Goal: Information Seeking & Learning: Learn about a topic

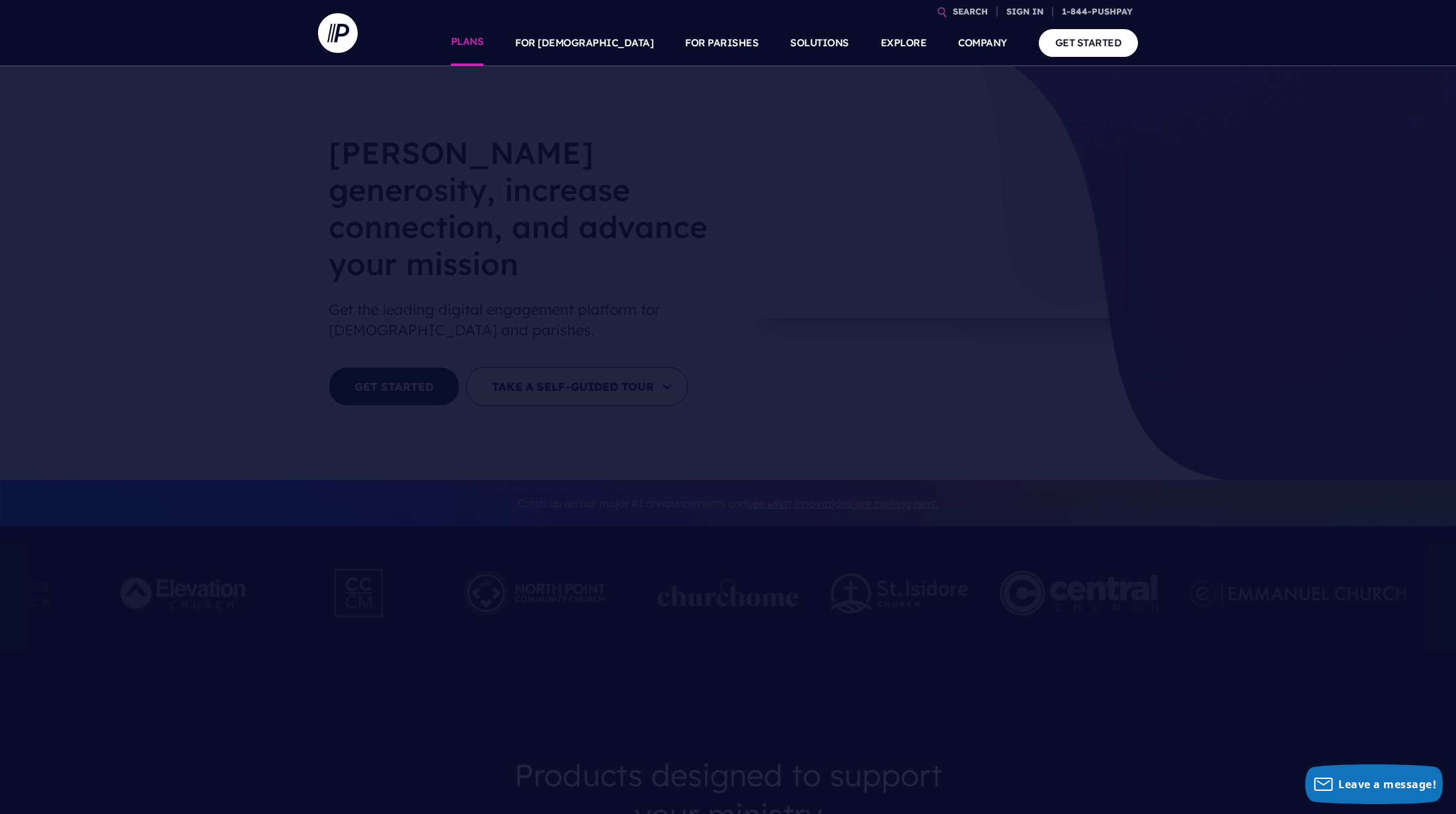
click at [484, 45] on link "PLANS" at bounding box center [468, 43] width 33 height 46
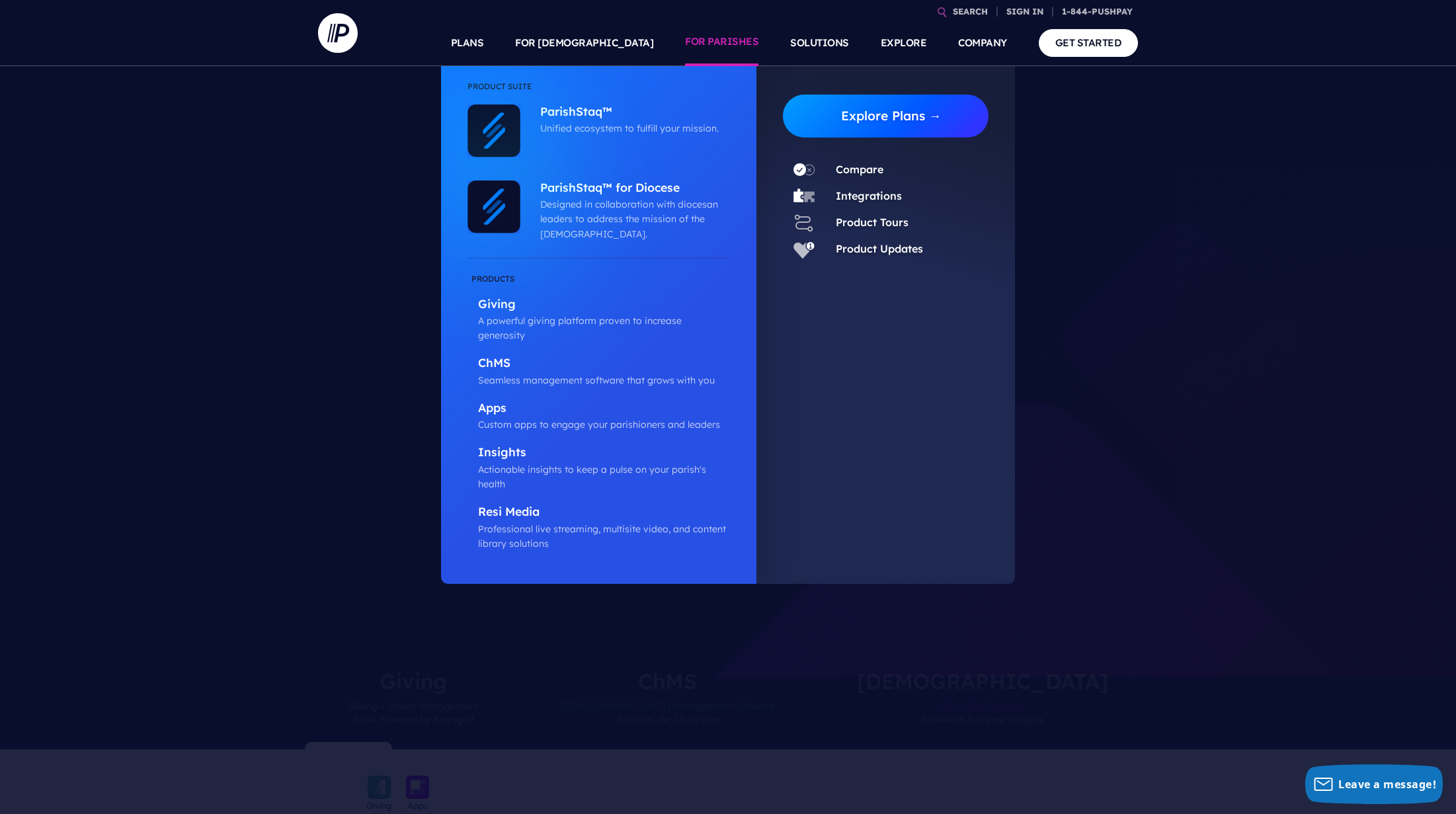
click at [884, 112] on link "Explore Plans →" at bounding box center [891, 116] width 195 height 43
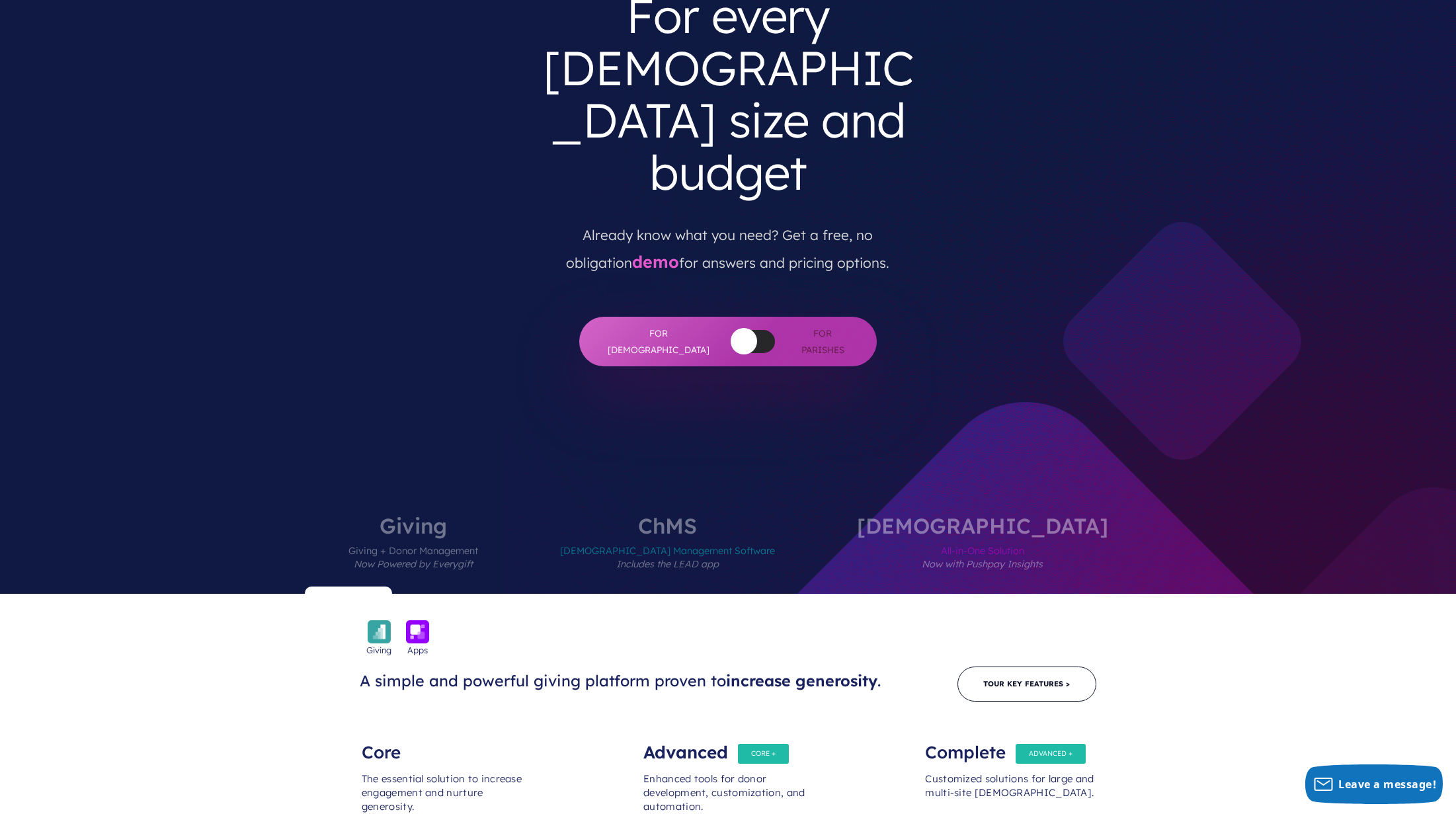
scroll to position [164, 0]
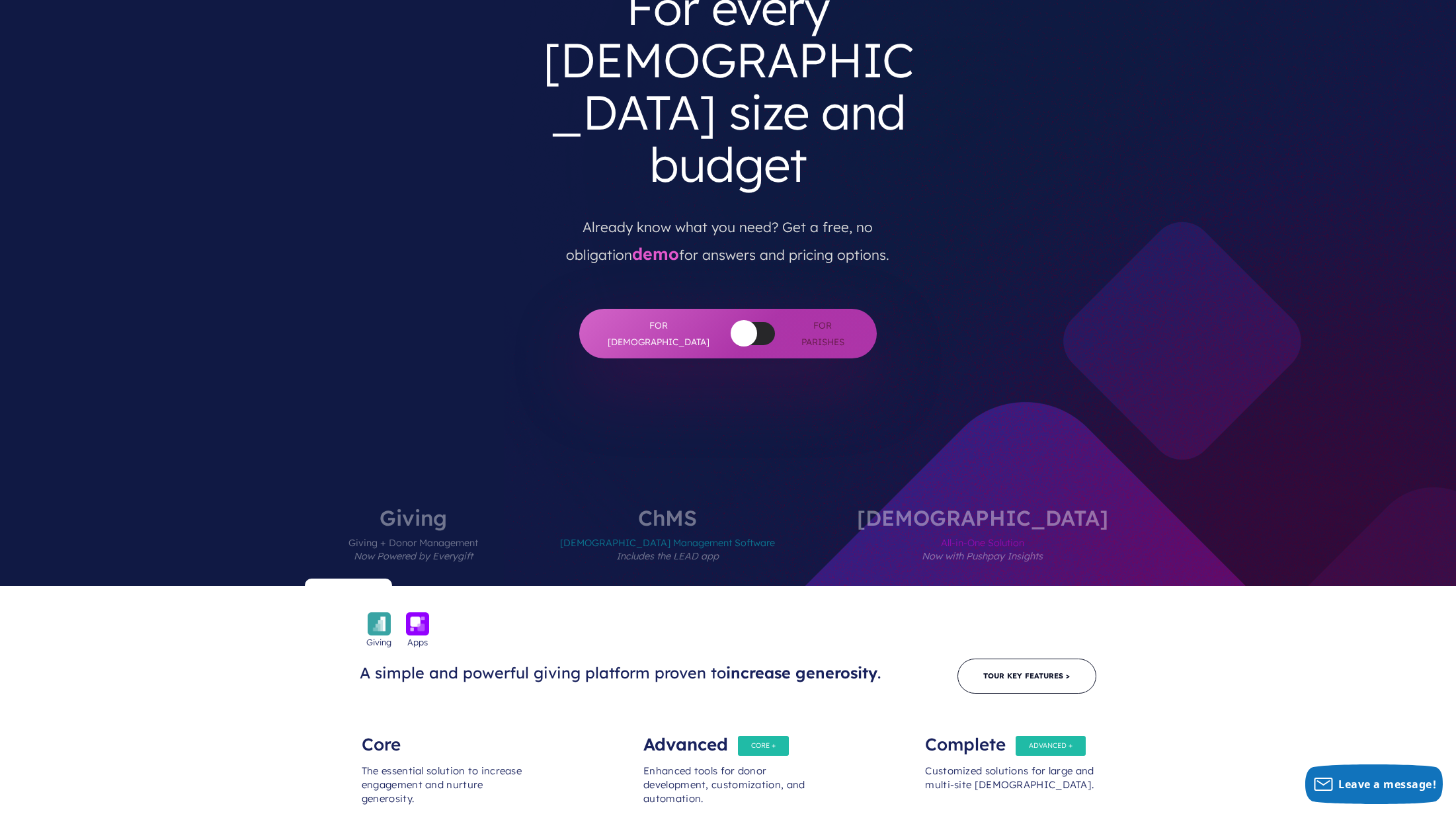
click at [719, 550] on em "Includes the LEAD app" at bounding box center [668, 556] width 103 height 12
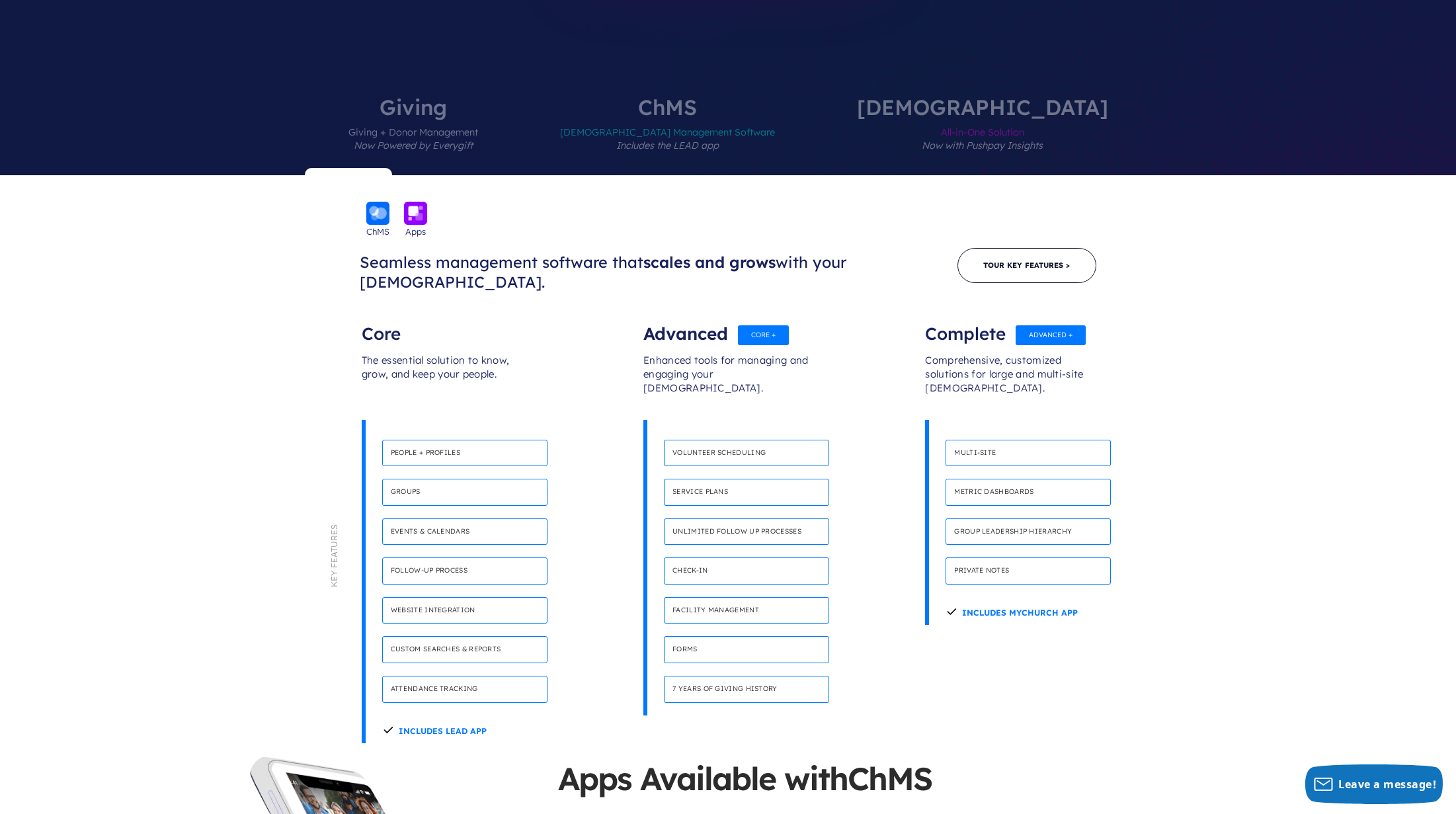
click at [935, 118] on span "All-in-One Solution Now with Pushpay Insights" at bounding box center [983, 146] width 251 height 57
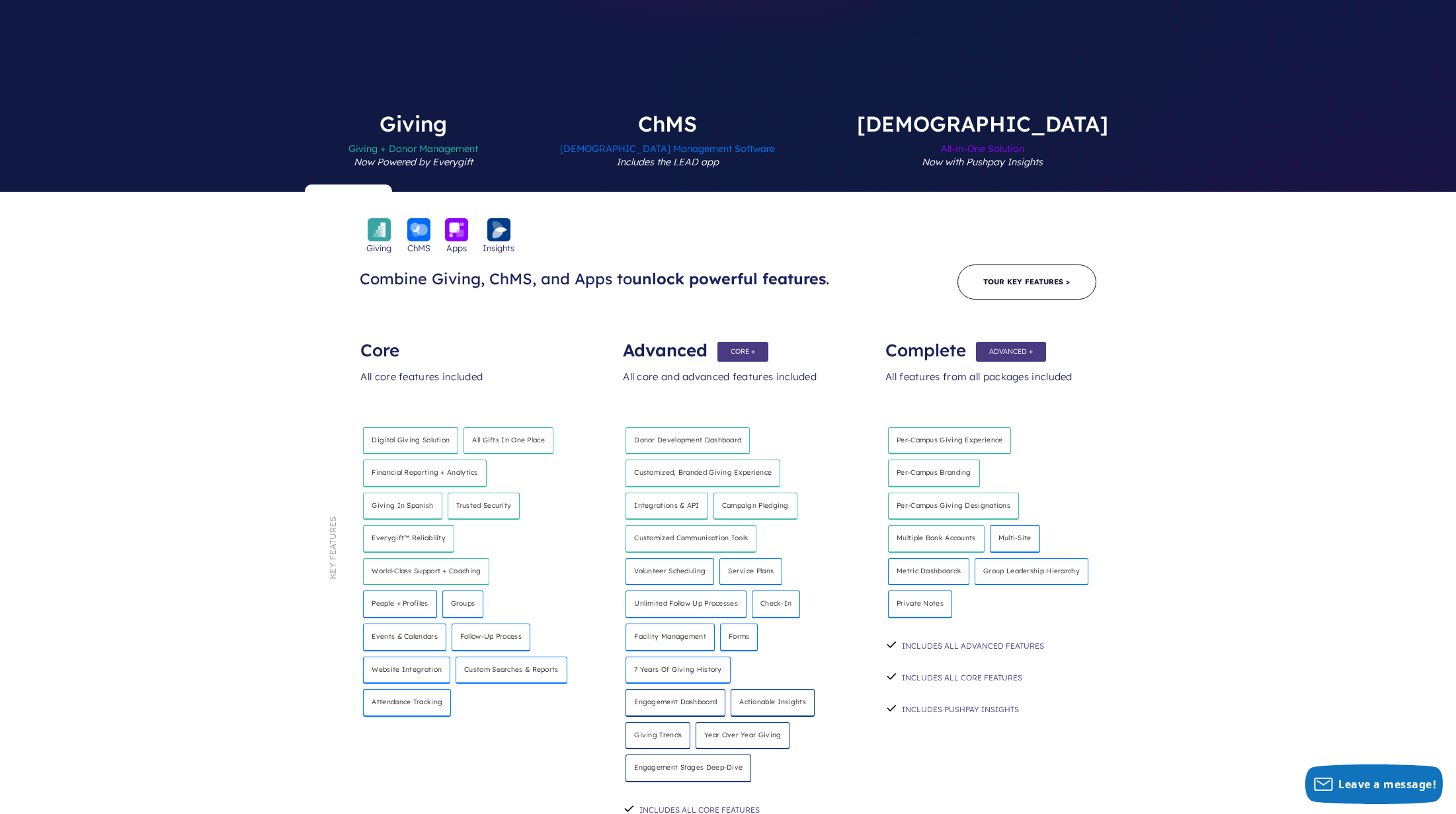
scroll to position [548, 0]
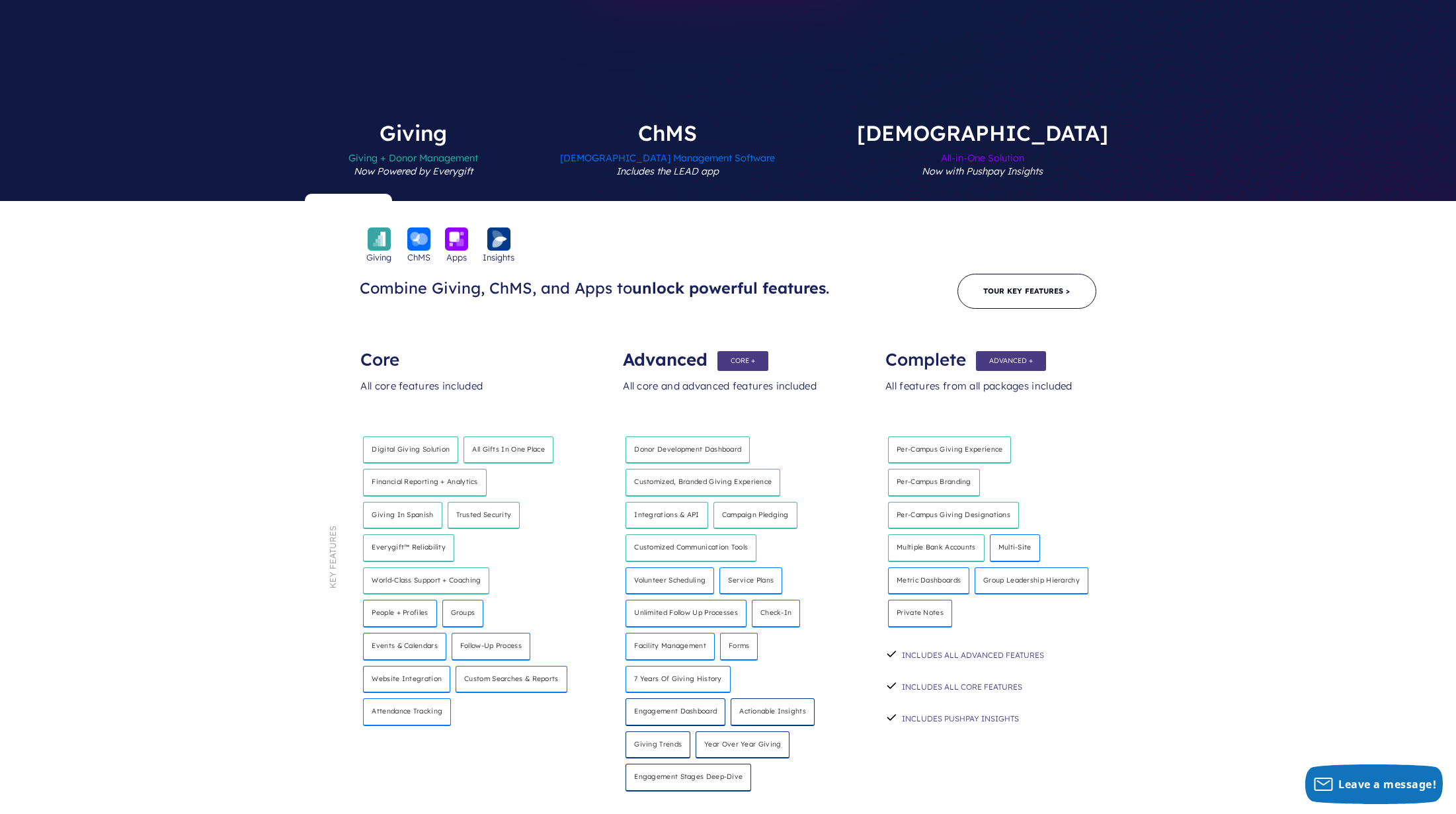
click at [478, 144] on span "Giving + Donor Management Now Powered by Everygift" at bounding box center [413, 172] width 130 height 57
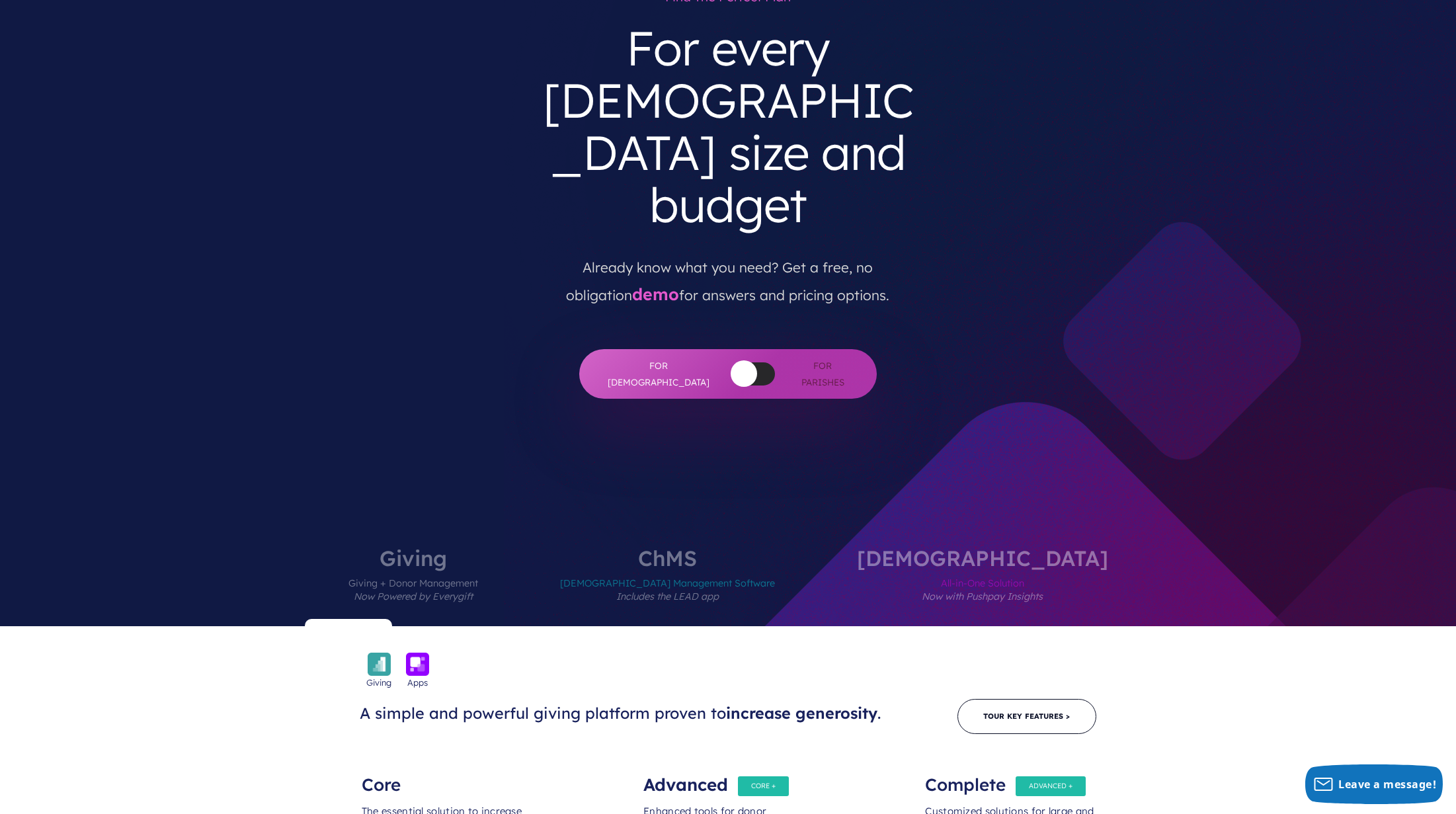
scroll to position [0, 0]
